Goal: Find specific page/section: Find specific page/section

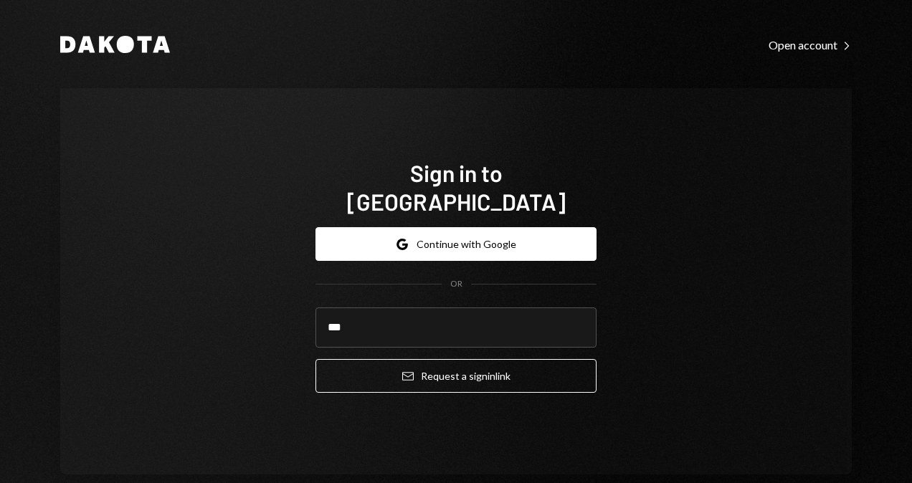
type input "**********"
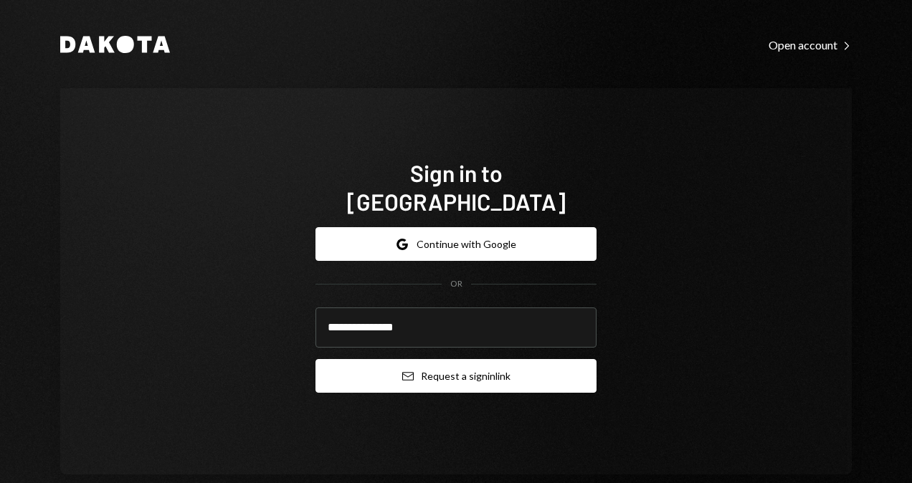
click at [402, 372] on icon "submit" at bounding box center [407, 376] width 11 height 9
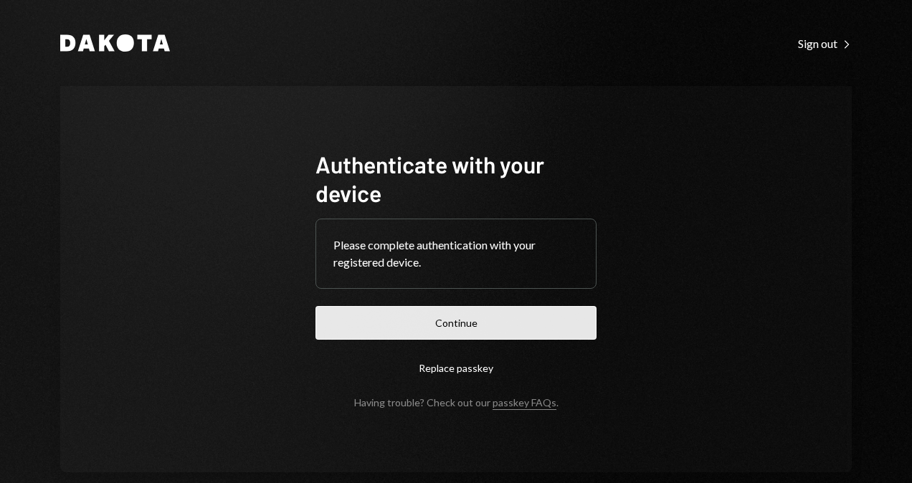
click at [484, 318] on button "Continue" at bounding box center [455, 323] width 281 height 34
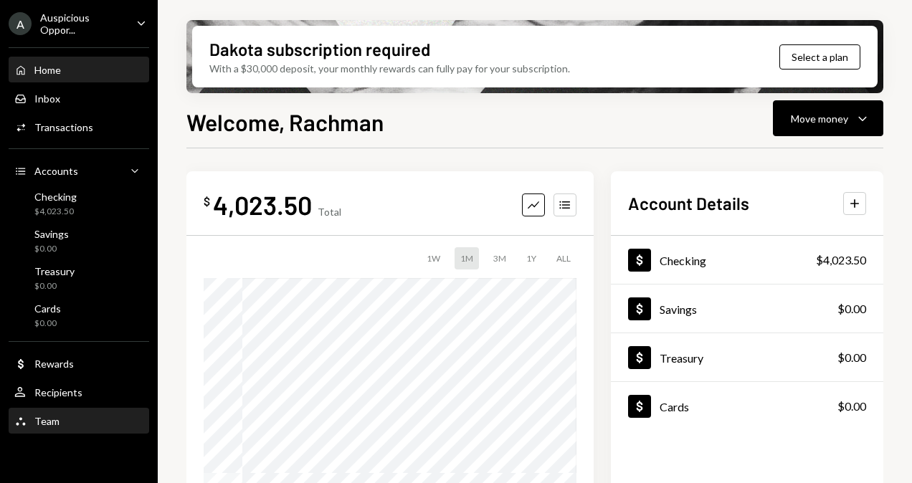
click at [46, 417] on div "Team" at bounding box center [46, 421] width 25 height 12
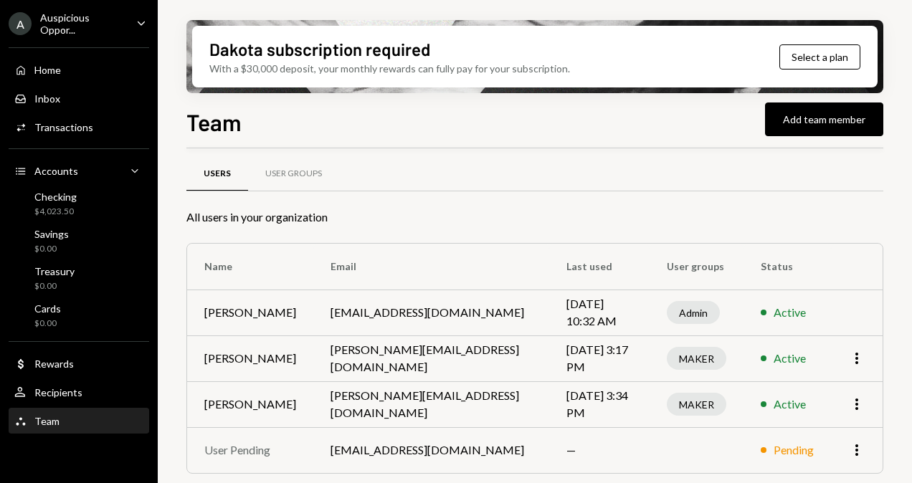
scroll to position [9, 0]
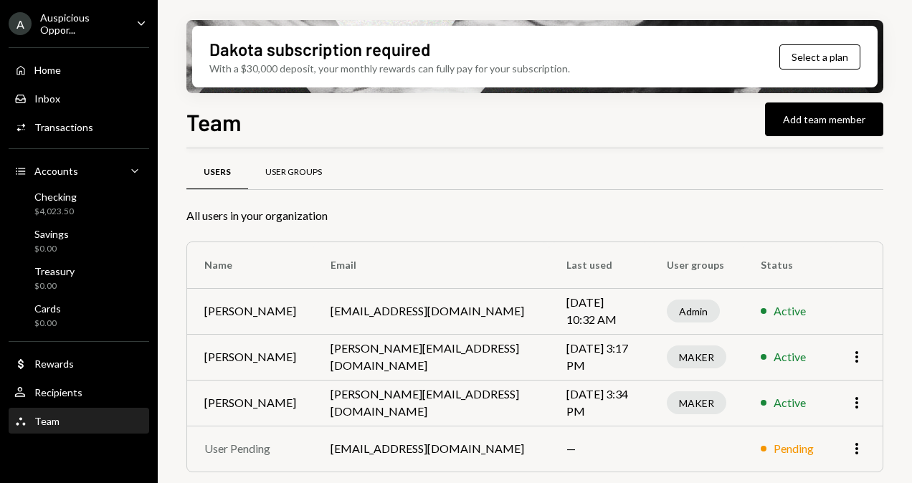
click at [285, 170] on div "User Groups" at bounding box center [293, 172] width 57 height 12
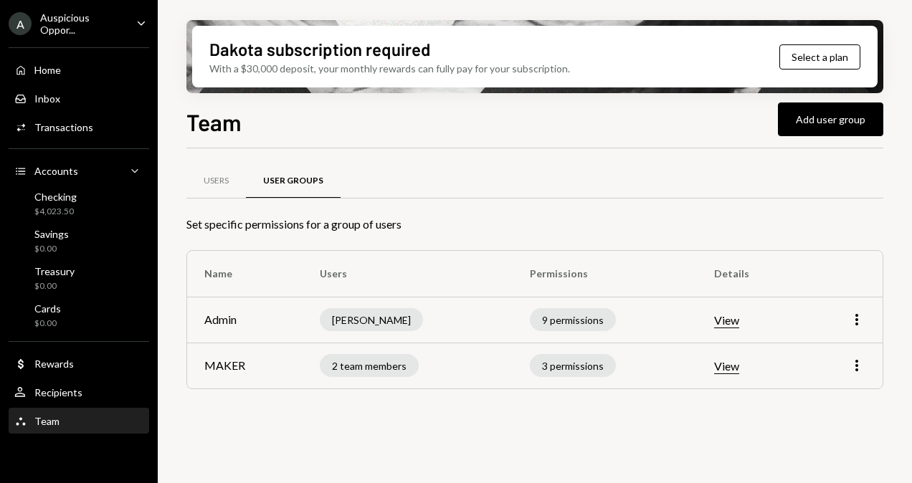
click at [726, 366] on button "View" at bounding box center [726, 366] width 25 height 15
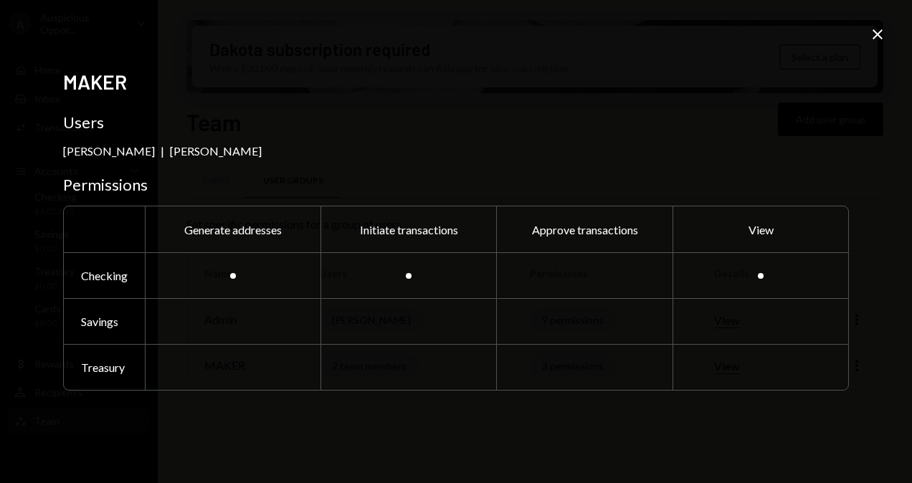
click at [879, 36] on icon at bounding box center [877, 34] width 10 height 10
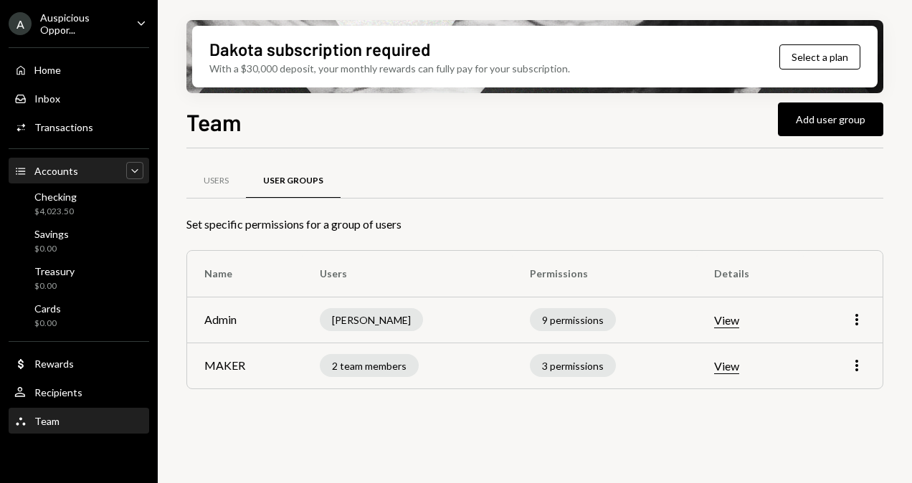
click at [133, 172] on icon "Caret Down" at bounding box center [135, 170] width 14 height 14
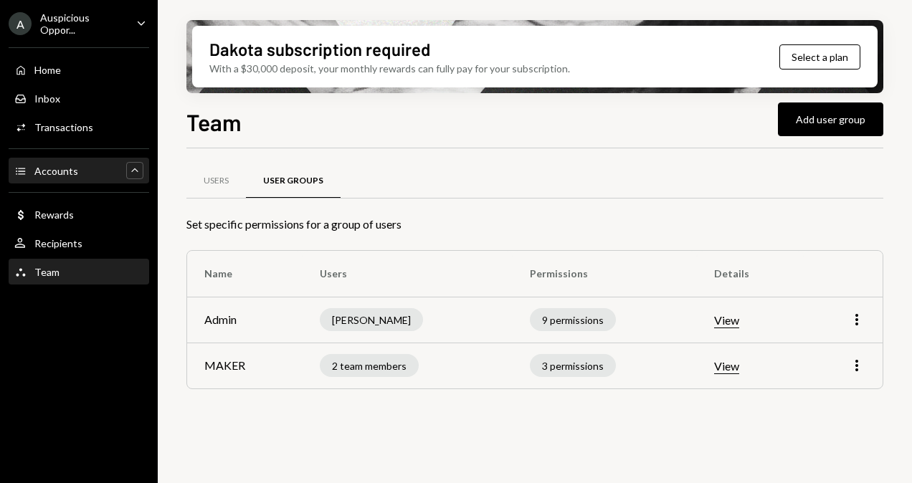
click at [133, 172] on icon "Caret Up" at bounding box center [135, 170] width 14 height 14
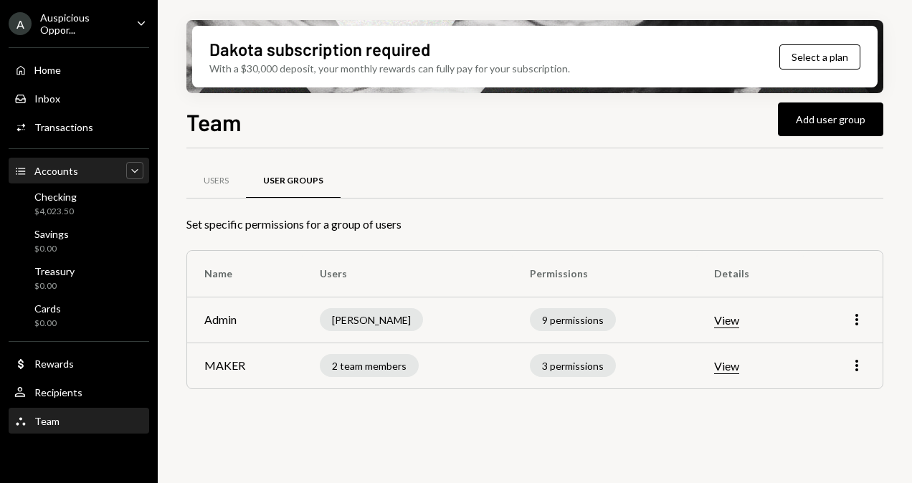
click at [40, 171] on div "Accounts" at bounding box center [56, 171] width 44 height 12
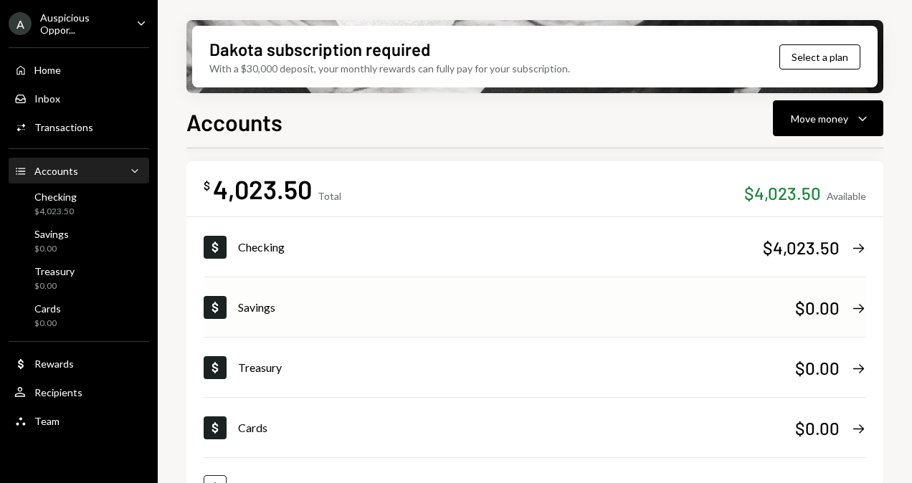
scroll to position [97, 0]
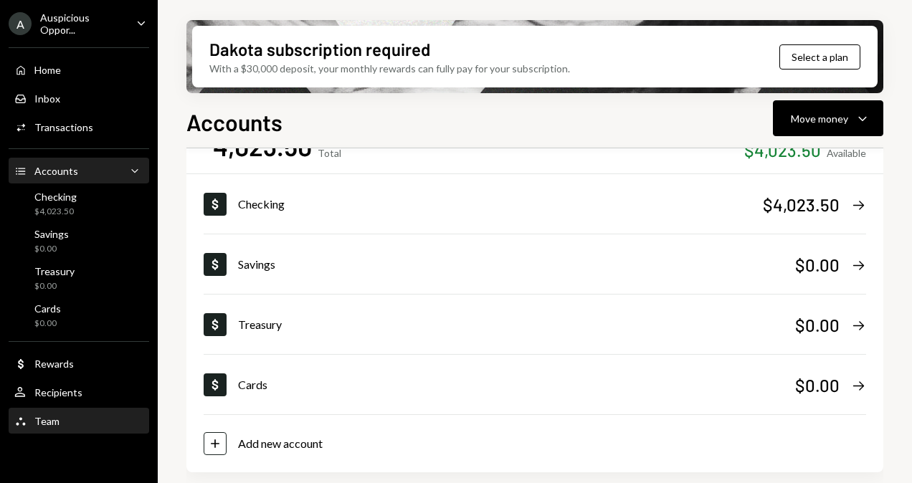
click at [39, 419] on div "Team" at bounding box center [46, 421] width 25 height 12
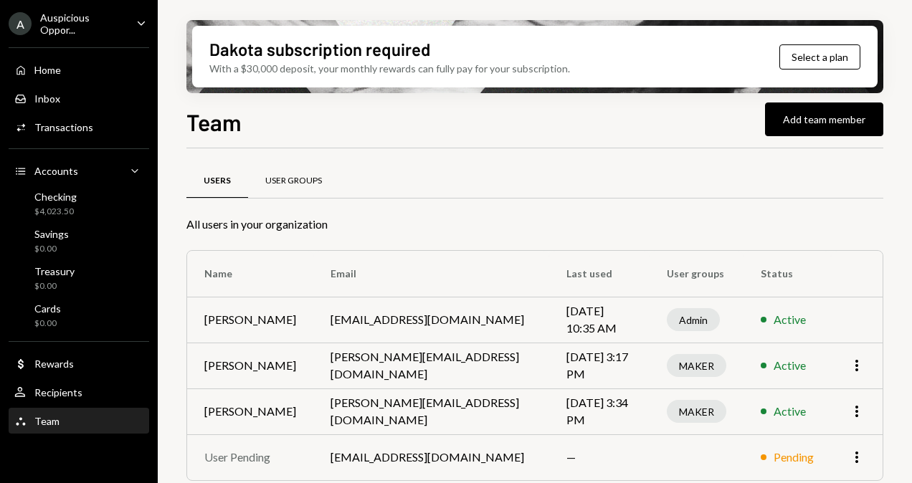
click at [305, 187] on div "User Groups" at bounding box center [293, 181] width 91 height 34
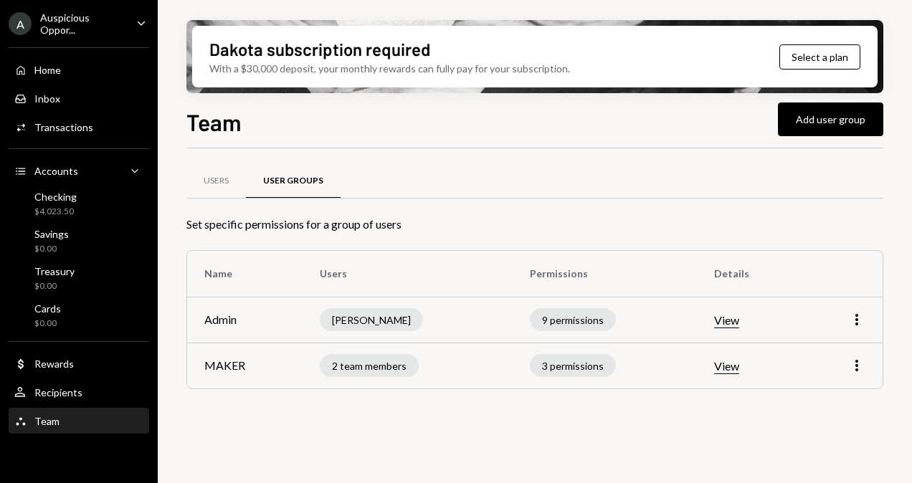
click at [736, 363] on button "View" at bounding box center [726, 366] width 25 height 15
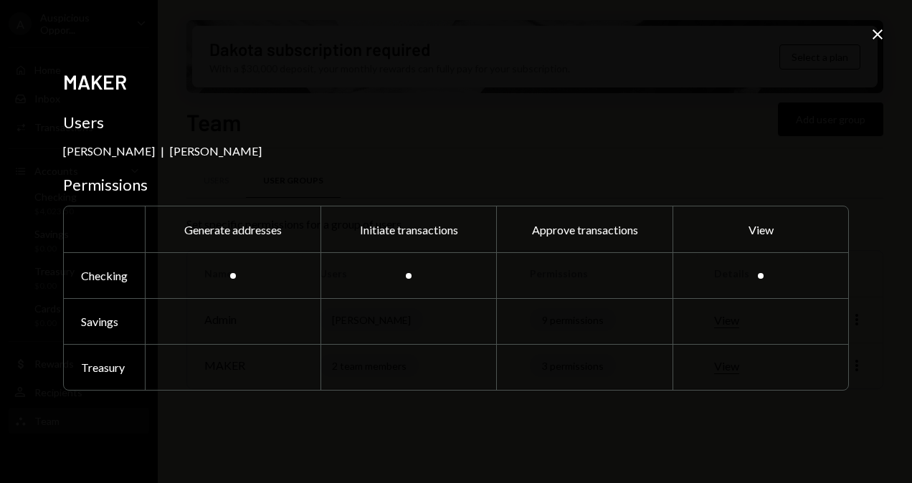
click at [637, 135] on div "MAKER Users [PERSON_NAME] | [PERSON_NAME] Saragih Permissions Generate addresse…" at bounding box center [456, 242] width 786 height 345
